Goal: Task Accomplishment & Management: Manage account settings

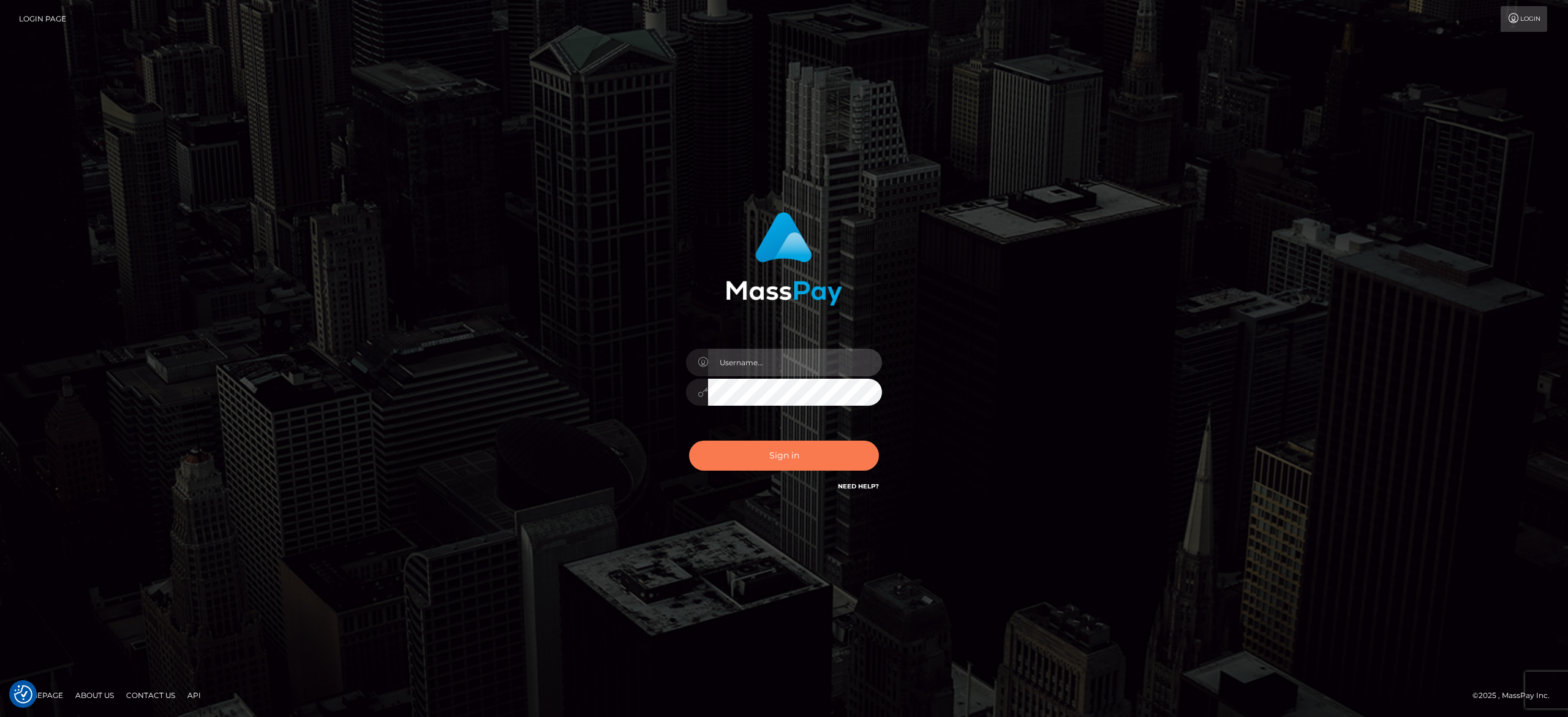
type input "[PERSON_NAME].[PERSON_NAME]"
click at [777, 468] on button "Sign in" at bounding box center [784, 456] width 190 height 30
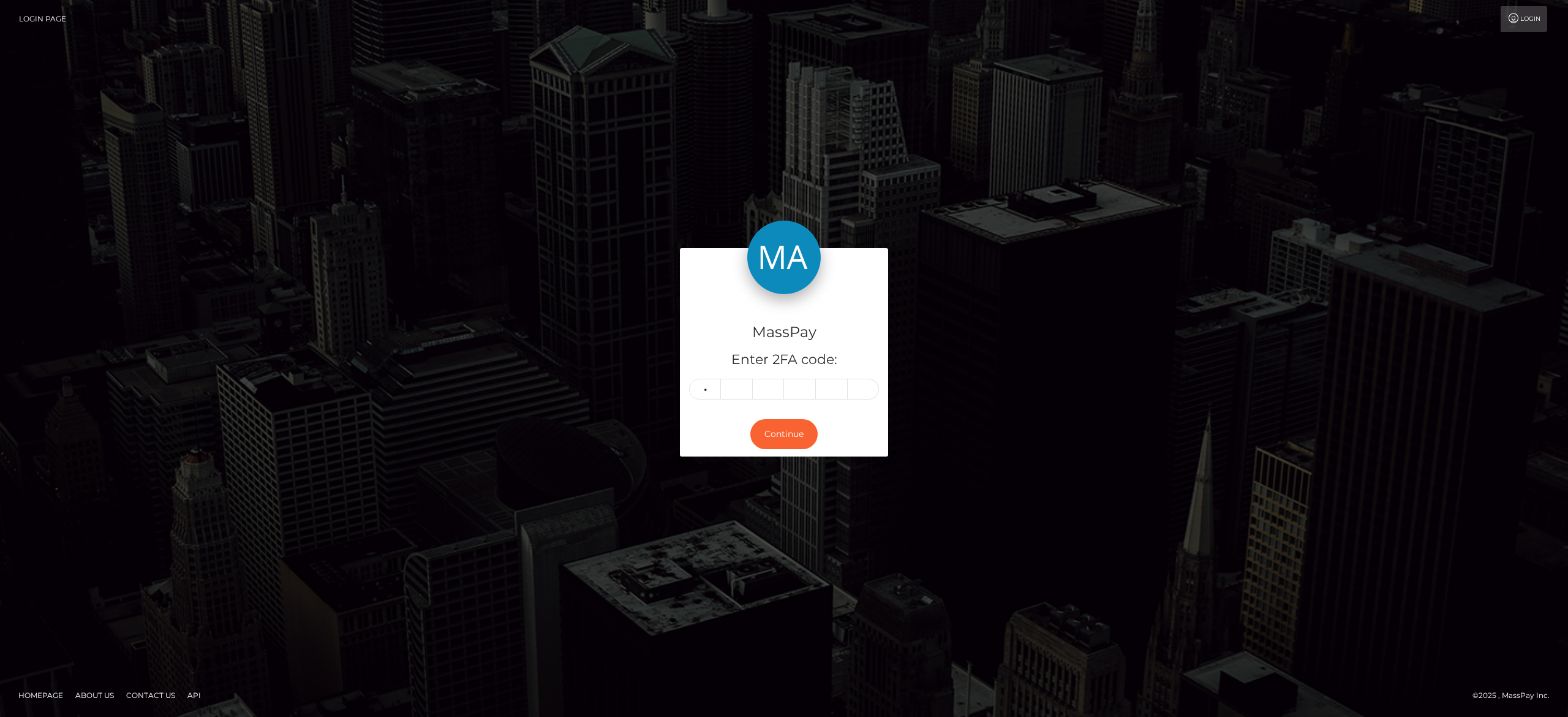
type input "5"
type input "8"
type input "0"
type input "6"
type input "0"
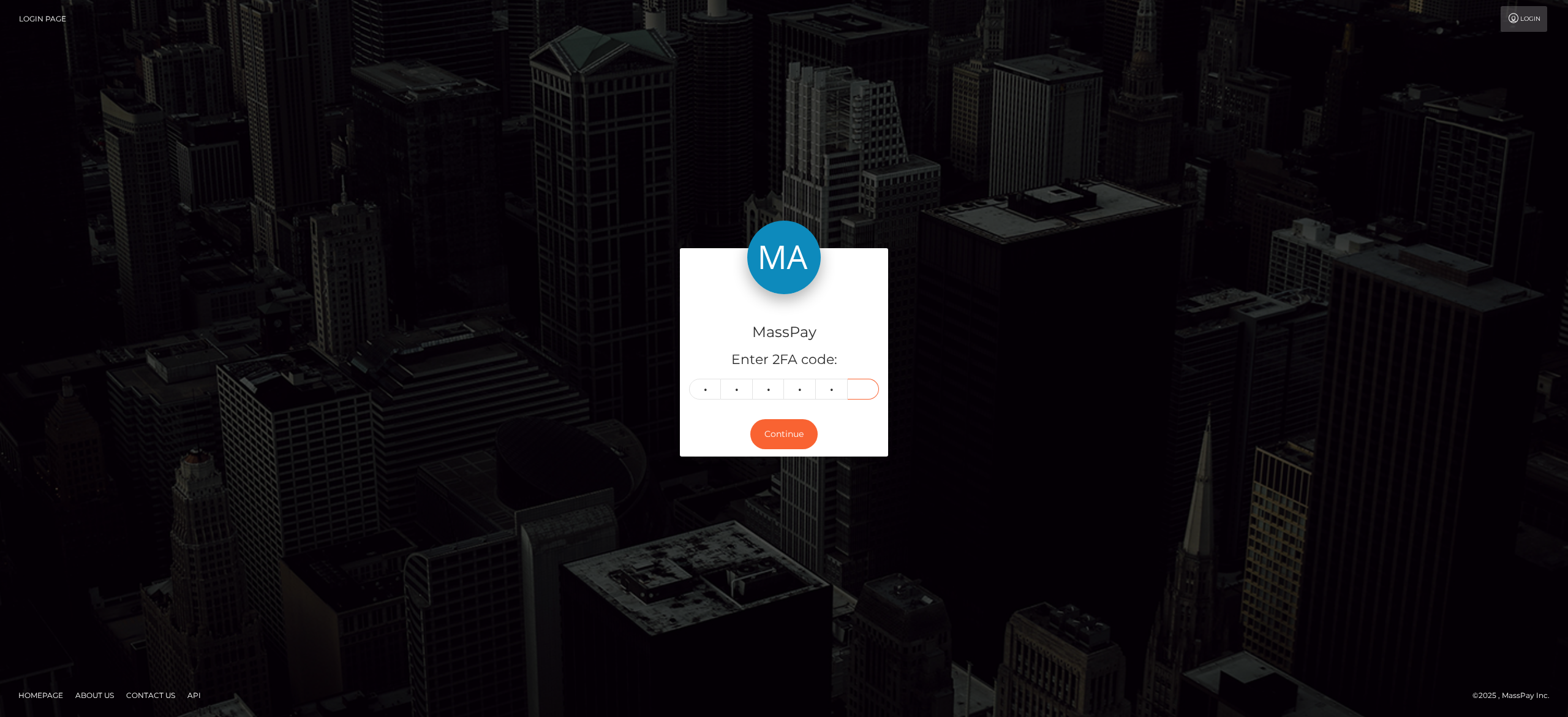
type input "3"
